Goal: Task Accomplishment & Management: Complete application form

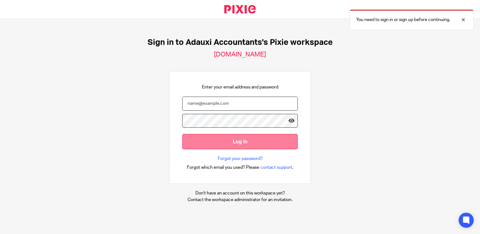
type input "[PERSON_NAME][EMAIL_ADDRESS][DOMAIN_NAME]"
click at [247, 141] on input "Log in" at bounding box center [240, 141] width 116 height 15
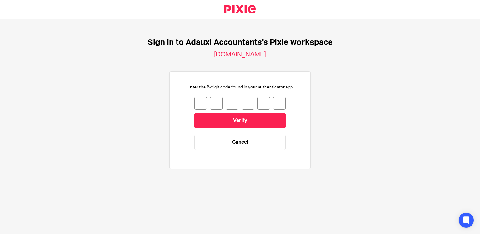
click at [199, 105] on input "number" at bounding box center [201, 103] width 13 height 13
type input "3"
type input "2"
type input "8"
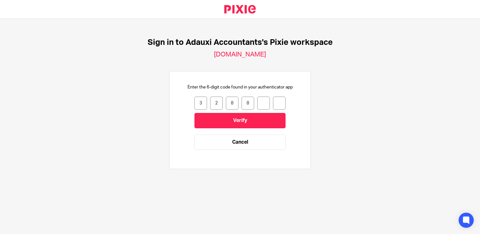
type input "7"
type input "8"
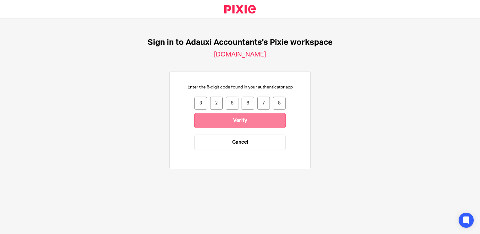
click at [207, 118] on input "Verify" at bounding box center [240, 120] width 91 height 15
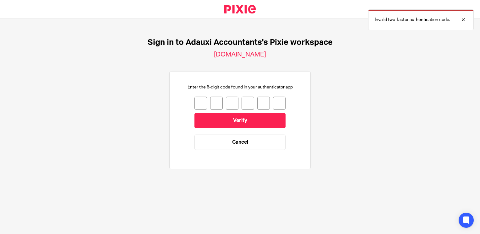
click at [199, 102] on input "number" at bounding box center [201, 103] width 13 height 13
type input "2"
type input "4"
type input "5"
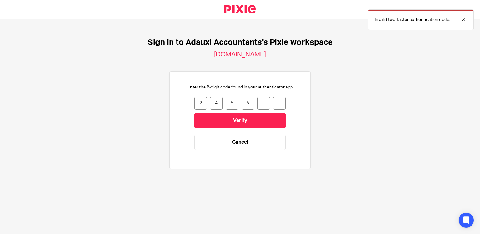
type input "8"
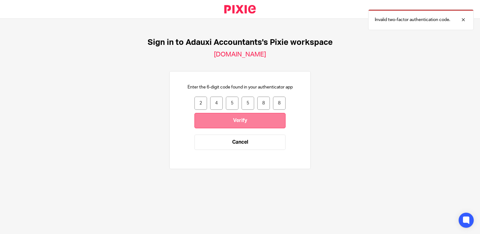
click at [201, 124] on input "Verify" at bounding box center [240, 120] width 91 height 15
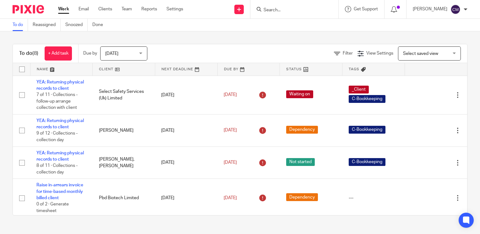
click at [305, 7] on div "Authentication code validated." at bounding box center [357, 18] width 234 height 24
click at [276, 12] on input "Search" at bounding box center [291, 11] width 57 height 6
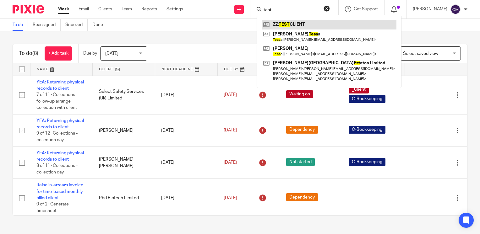
type input "test"
click at [277, 25] on link at bounding box center [329, 24] width 135 height 9
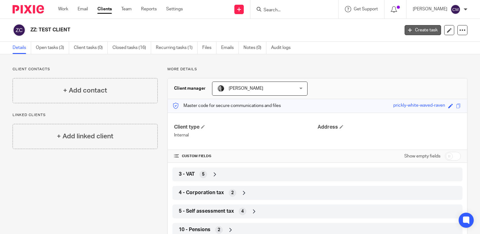
click at [416, 33] on link "Create task" at bounding box center [423, 30] width 36 height 10
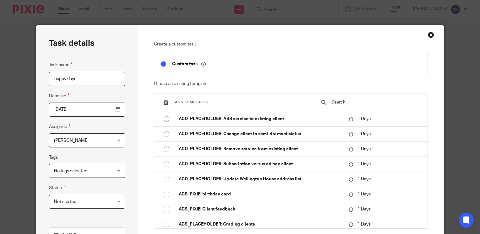
type input "happy days"
click at [132, 119] on div "Task details Task name happy days Deadline [DATE] Assignee [PERSON_NAME] [PERSO…" at bounding box center [87, 175] width 102 height 300
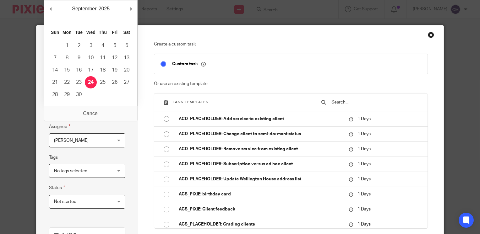
click at [113, 110] on input "2025-09-24" at bounding box center [87, 110] width 76 height 14
type input "2025-09-26"
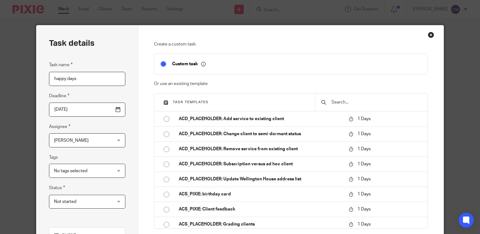
click at [130, 134] on div "Task details Task name happy days Deadline 2025-09-26 Assignee Charmaine Meek C…" at bounding box center [87, 175] width 102 height 300
click at [97, 143] on span "[PERSON_NAME]" at bounding box center [82, 140] width 57 height 13
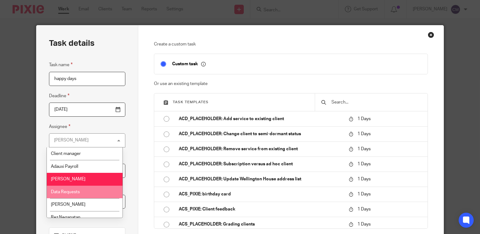
click at [90, 195] on li "Data Requests" at bounding box center [85, 192] width 76 height 13
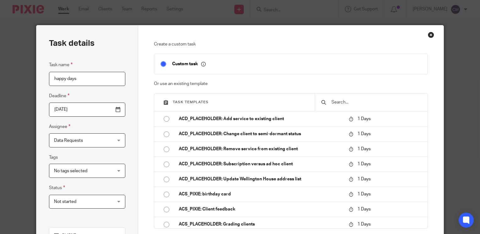
click at [135, 141] on div "Task details Task name happy days Deadline 2025-09-26 Assignee Data Requests Da…" at bounding box center [87, 175] width 102 height 300
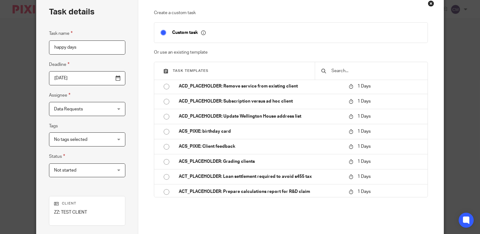
scroll to position [94, 0]
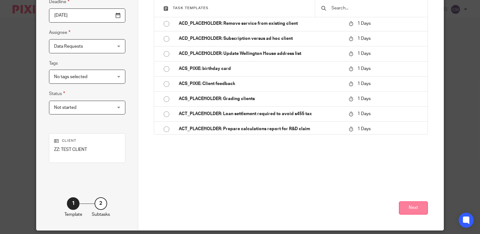
click at [408, 209] on button "Next" at bounding box center [413, 209] width 29 height 14
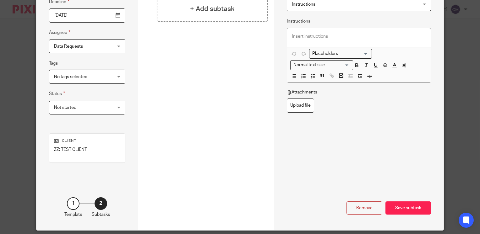
scroll to position [0, 0]
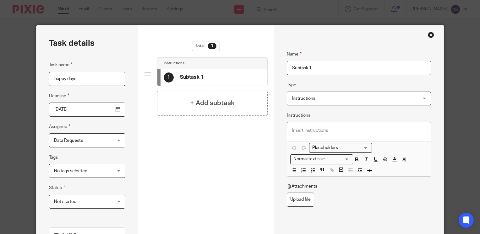
click at [82, 79] on input "happy days" at bounding box center [87, 79] width 76 height 14
type input "happy days f"
click at [125, 110] on div "Task details Task name happy days f Deadline 2025-09-26 Assignee Data Requests …" at bounding box center [87, 175] width 102 height 300
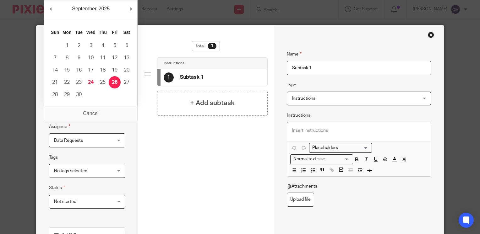
click at [116, 110] on input "2025-09-26" at bounding box center [87, 110] width 76 height 14
type input "2025-11-13"
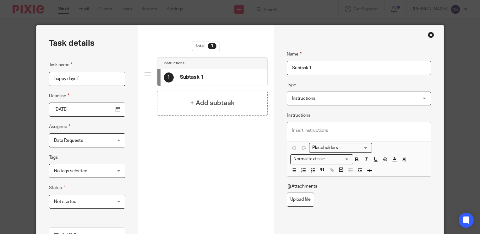
click at [131, 129] on div "Task details Task name happy days f Deadline 2025-11-13 Assignee Data Requests …" at bounding box center [87, 175] width 102 height 300
click at [114, 174] on div "No tags selected" at bounding box center [87, 171] width 76 height 14
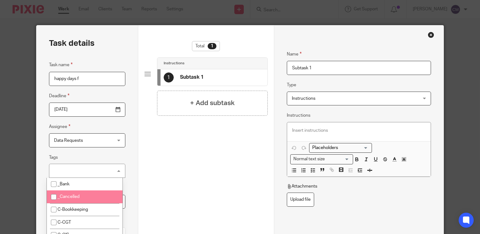
click at [97, 192] on li "_Cancelled" at bounding box center [85, 197] width 76 height 13
checkbox input "true"
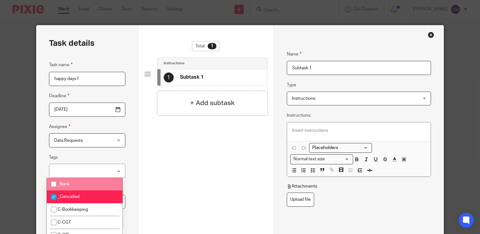
click at [127, 156] on div "Task details Task name happy days f Deadline 2025-11-13 Assignee Data Requests …" at bounding box center [87, 175] width 102 height 300
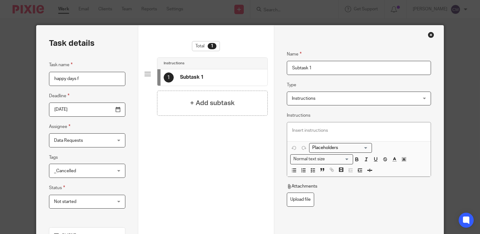
click at [431, 34] on div "Close this dialog window" at bounding box center [431, 35] width 6 height 6
